Goal: Navigation & Orientation: Find specific page/section

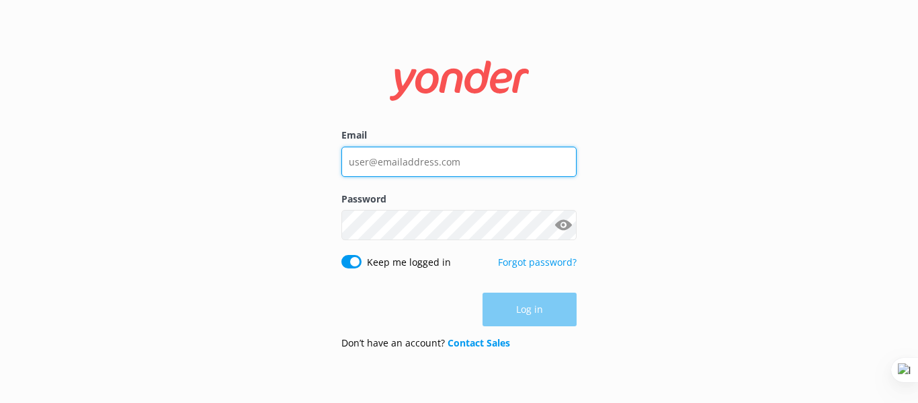
type input "[EMAIL_ADDRESS][DOMAIN_NAME]"
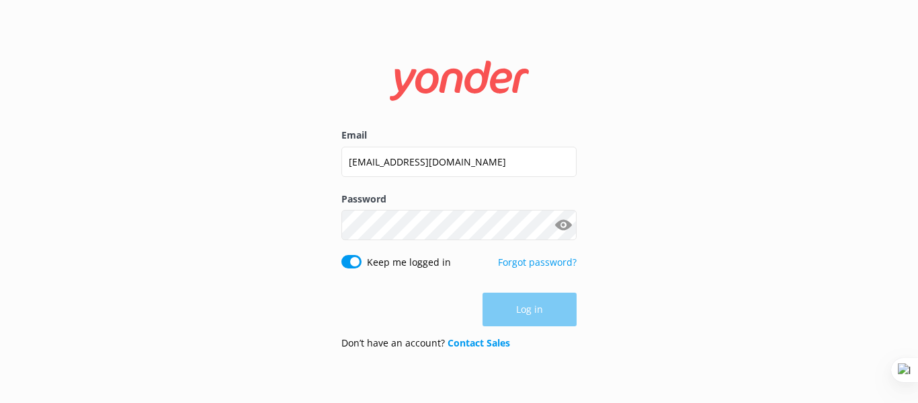
drag, startPoint x: 634, startPoint y: 304, endPoint x: 623, endPoint y: 307, distance: 11.9
click at [634, 304] on div "Email [EMAIL_ADDRESS][DOMAIN_NAME] Password Show password Keep me logged in For…" at bounding box center [459, 201] width 918 height 403
click at [534, 321] on button "Log in" at bounding box center [529, 310] width 94 height 34
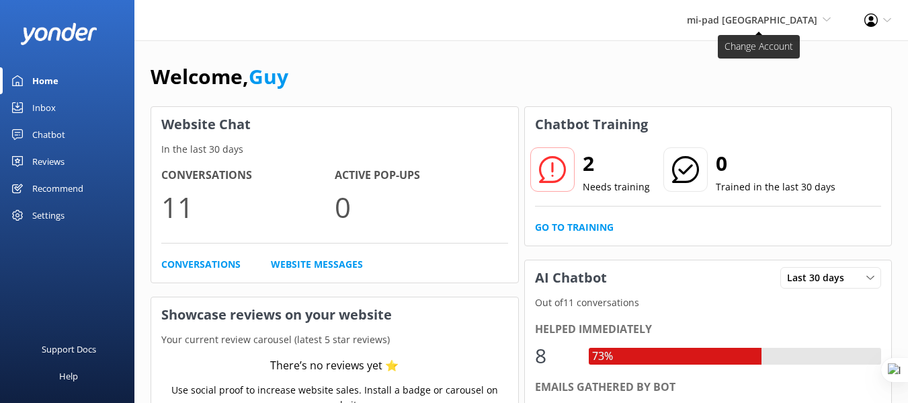
click at [795, 18] on span "mi-pad [GEOGRAPHIC_DATA]" at bounding box center [752, 19] width 130 height 13
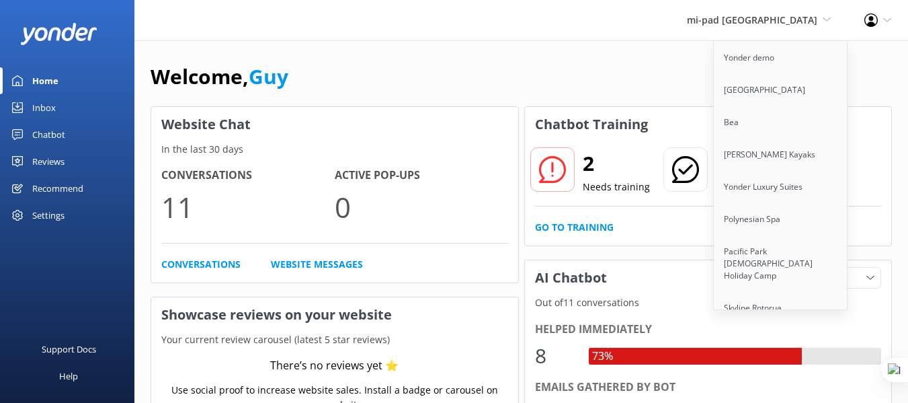
scroll to position [10869, 0]
